Goal: Task Accomplishment & Management: Complete application form

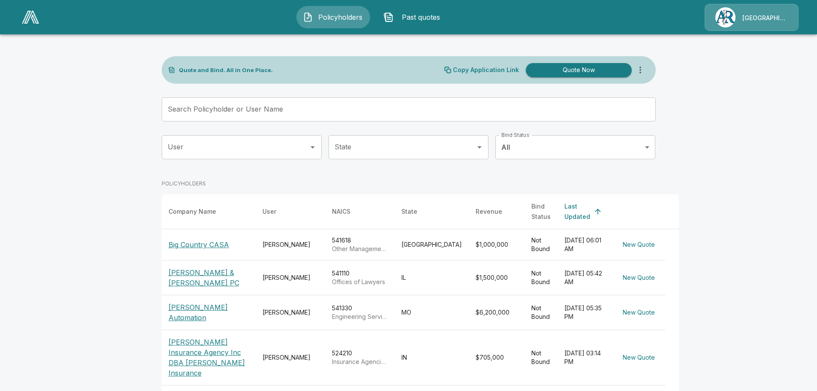
click at [409, 15] on span "Past quotes" at bounding box center [420, 17] width 47 height 10
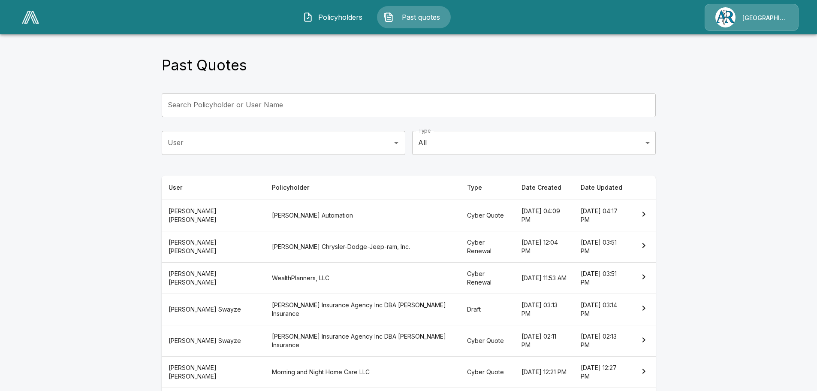
click at [297, 219] on th "[PERSON_NAME] Automation" at bounding box center [362, 215] width 195 height 31
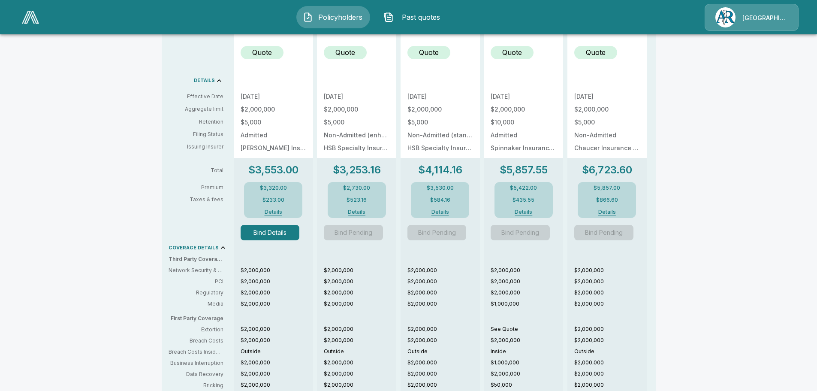
scroll to position [300, 0]
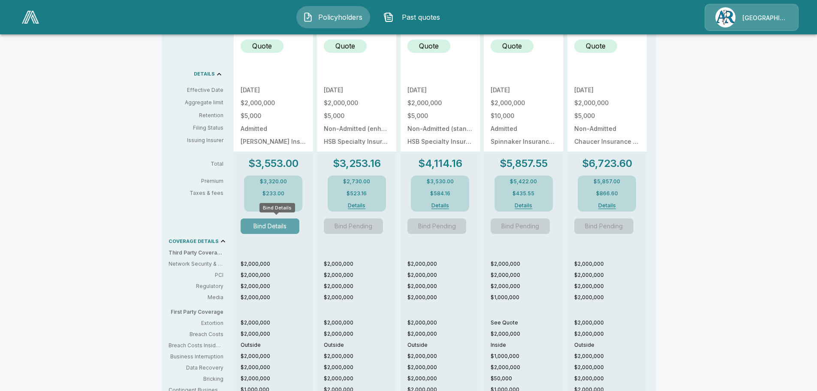
click at [275, 227] on button "Bind Details" at bounding box center [270, 225] width 59 height 15
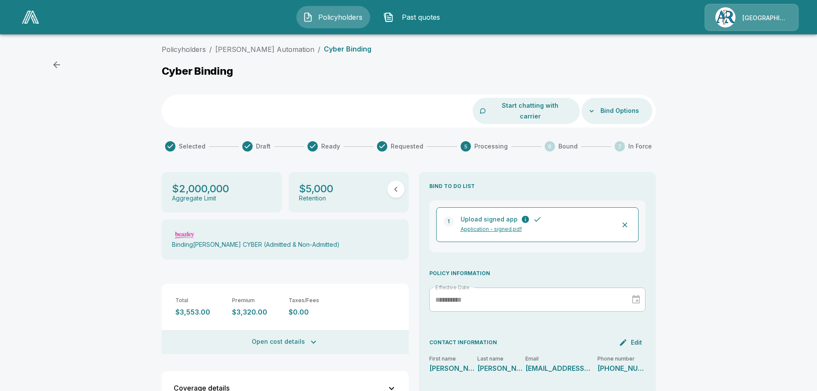
click at [639, 293] on div at bounding box center [634, 300] width 12 height 14
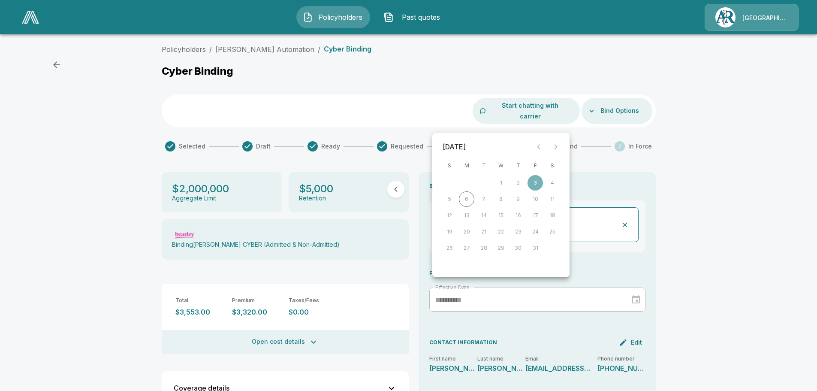
click at [702, 209] on div "Policyholders / [PERSON_NAME] Automation / Cyber Binding Cyber Binding Start ch…" at bounding box center [408, 307] width 817 height 533
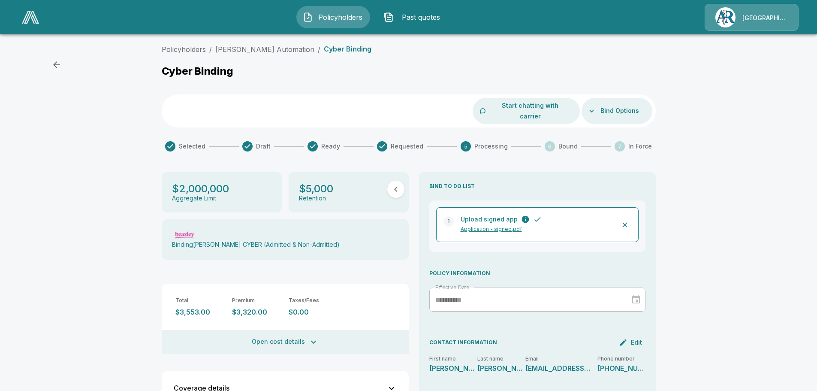
click at [53, 65] on icon "button" at bounding box center [56, 65] width 10 height 10
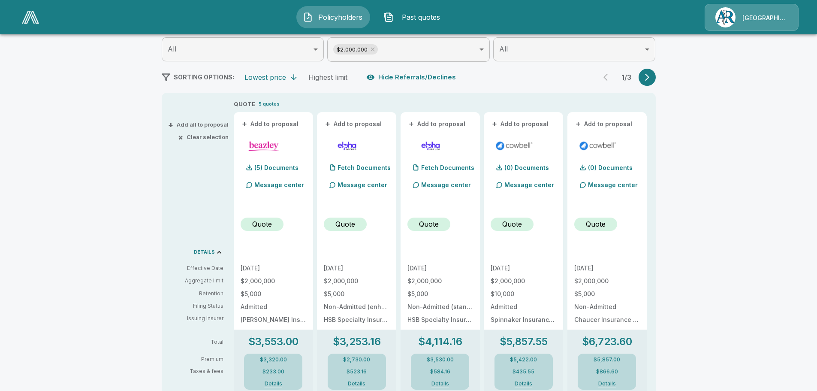
scroll to position [118, 0]
